Goal: Task Accomplishment & Management: Complete application form

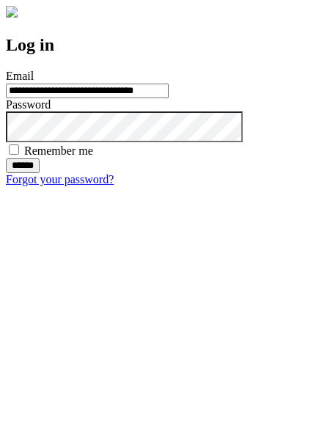
type input "**********"
click at [40, 173] on input "******" at bounding box center [23, 165] width 34 height 15
